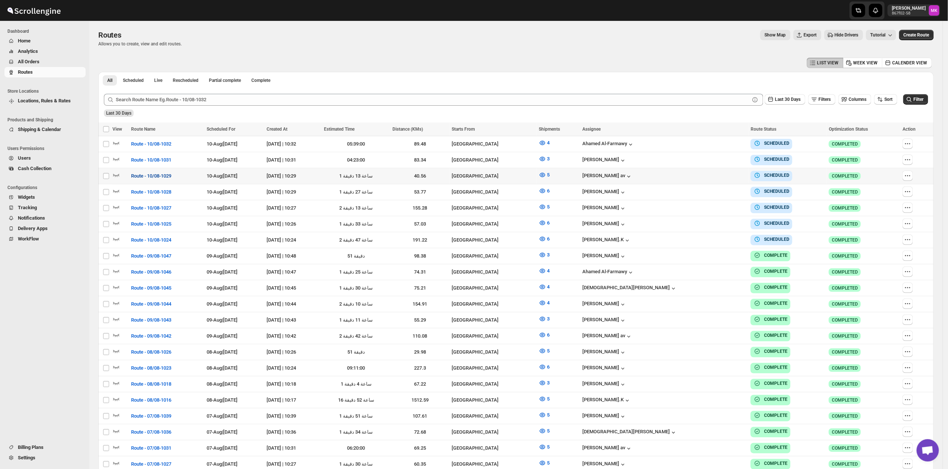
click at [139, 175] on span "Route - 10/08-1029" at bounding box center [151, 175] width 40 height 7
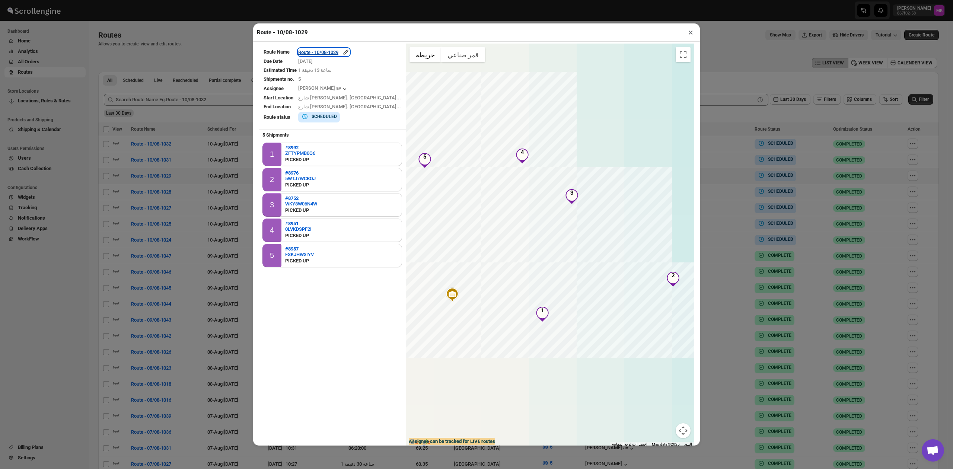
click at [337, 55] on div "Route - 10/08-1029" at bounding box center [323, 51] width 51 height 7
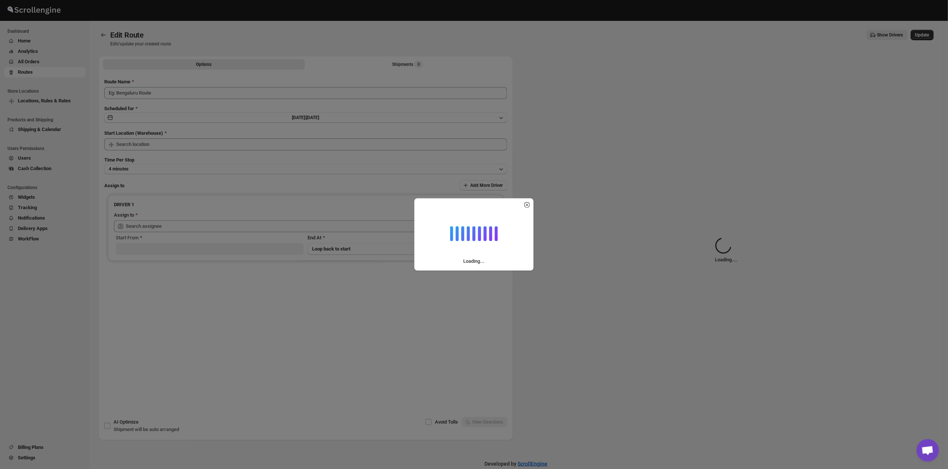
type input "Route - 10/08-1029"
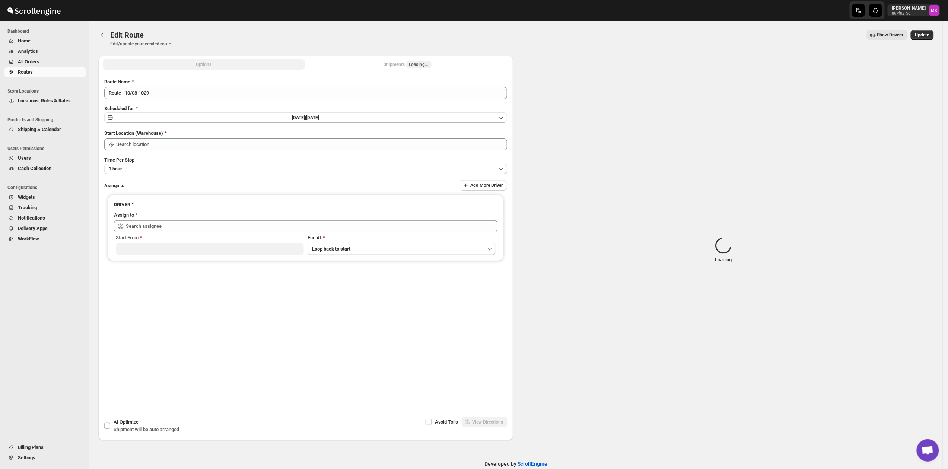
type input "[GEOGRAPHIC_DATA]"
type input "[PERSON_NAME] av ([EMAIL_ADDRESS][DOMAIN_NAME])"
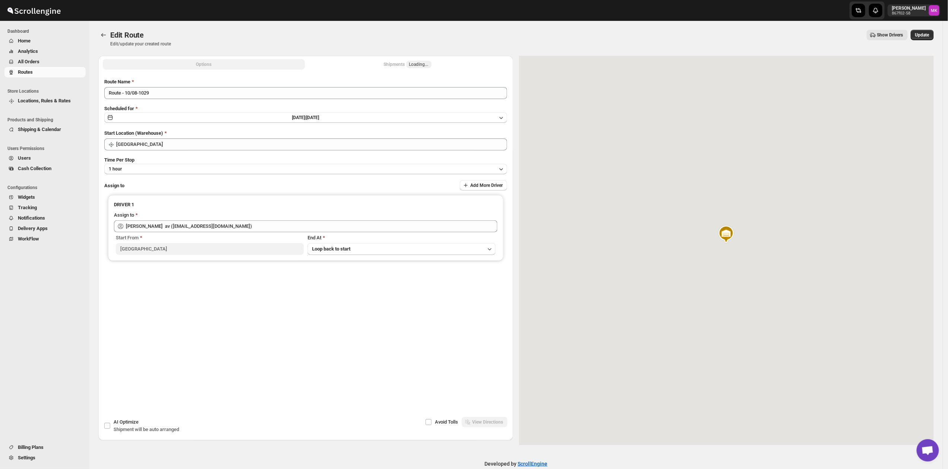
click at [411, 62] on div "Shipments Loading..." at bounding box center [408, 64] width 48 height 7
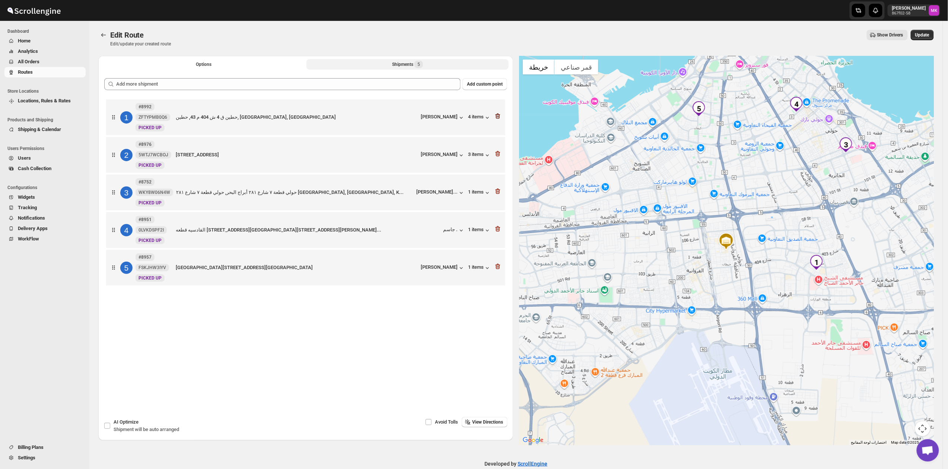
click at [498, 118] on icon "button" at bounding box center [497, 115] width 7 height 7
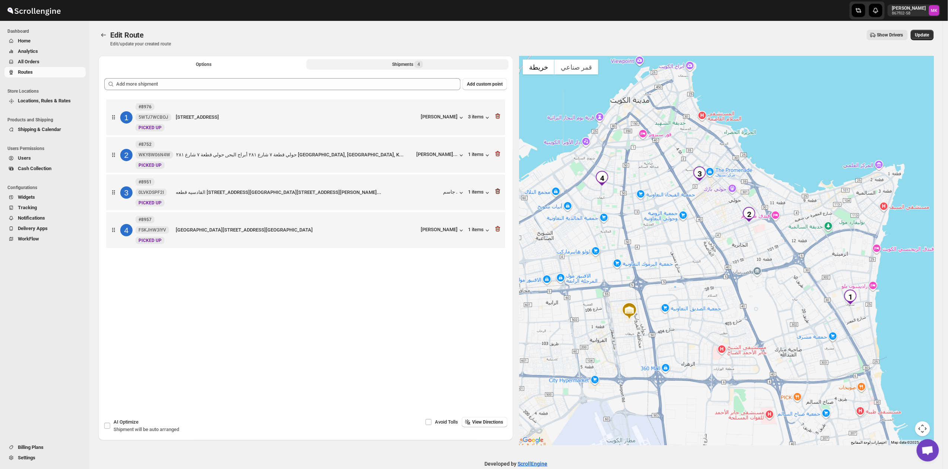
click at [501, 195] on icon "button" at bounding box center [497, 191] width 7 height 7
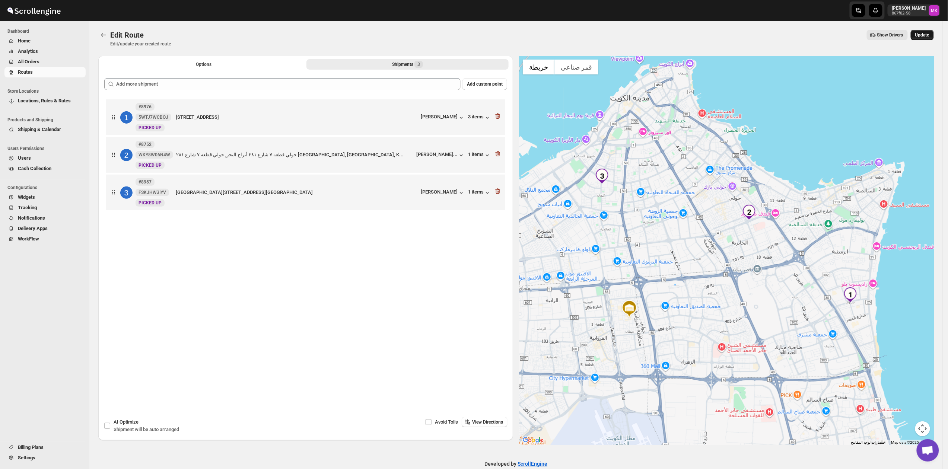
click at [927, 39] on button "Update" at bounding box center [921, 35] width 23 height 10
